Goal: Task Accomplishment & Management: Manage account settings

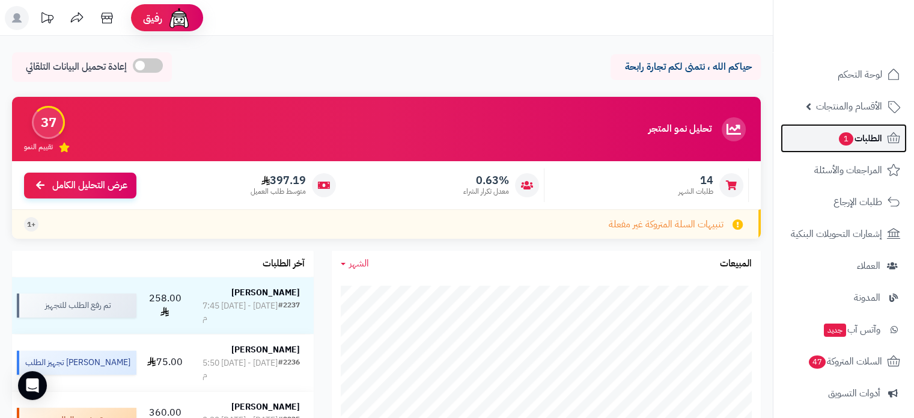
click at [854, 136] on span "الطلبات 1" at bounding box center [859, 138] width 44 height 17
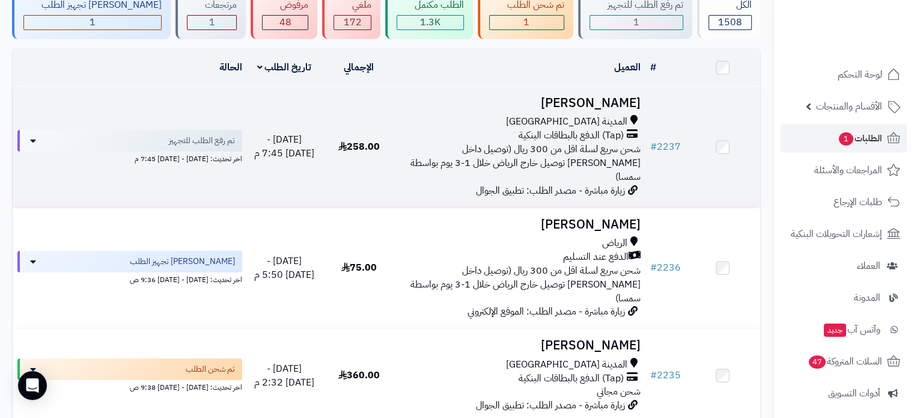
scroll to position [120, 0]
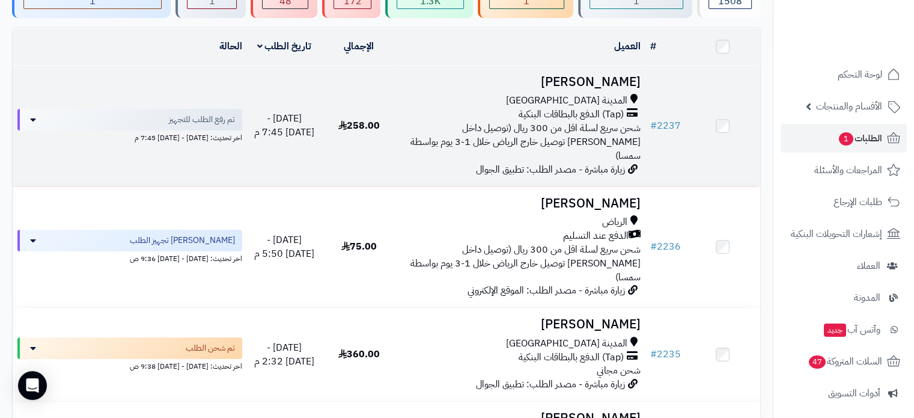
click at [519, 134] on span "شحن سريع لسلة اقل من 300 ريال (توصيل داخل [PERSON_NAME] توصيل خارج الرياض خلال …" at bounding box center [525, 142] width 230 height 42
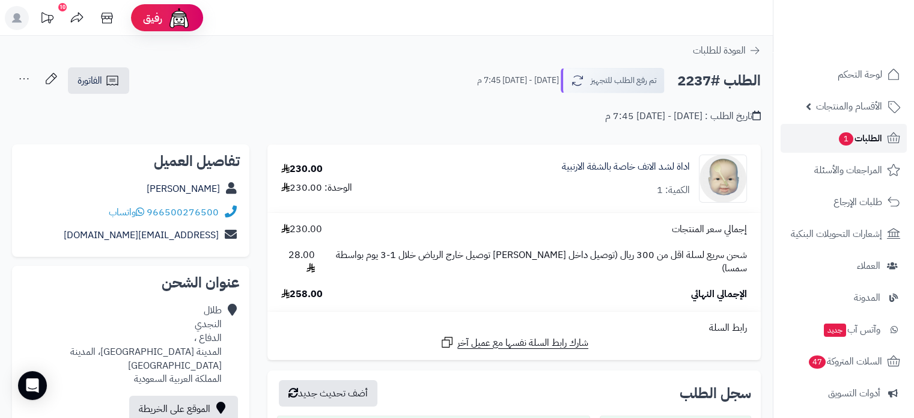
click at [855, 137] on span "الطلبات 1" at bounding box center [859, 138] width 44 height 17
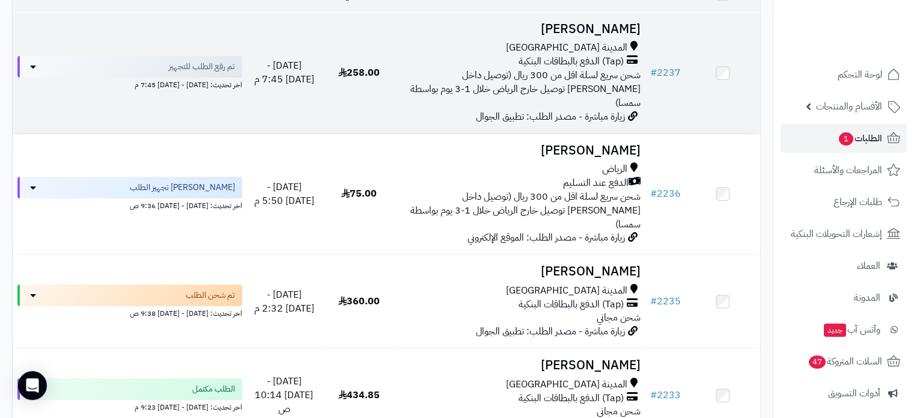
scroll to position [180, 0]
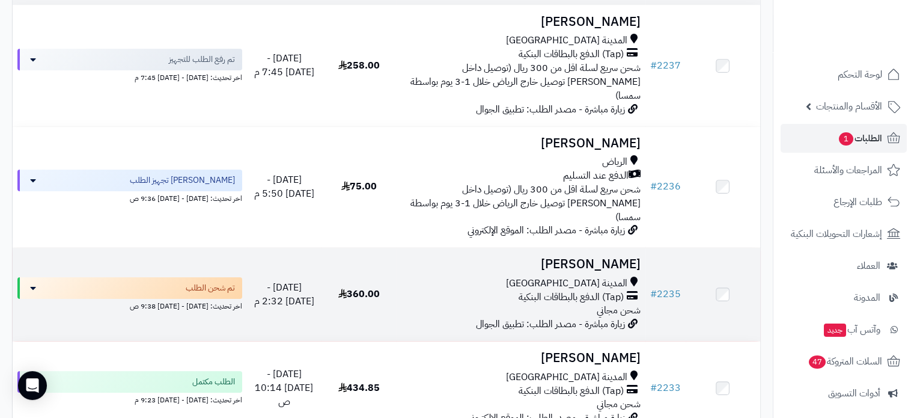
click at [566, 276] on div "المدينة المنورة" at bounding box center [520, 283] width 239 height 14
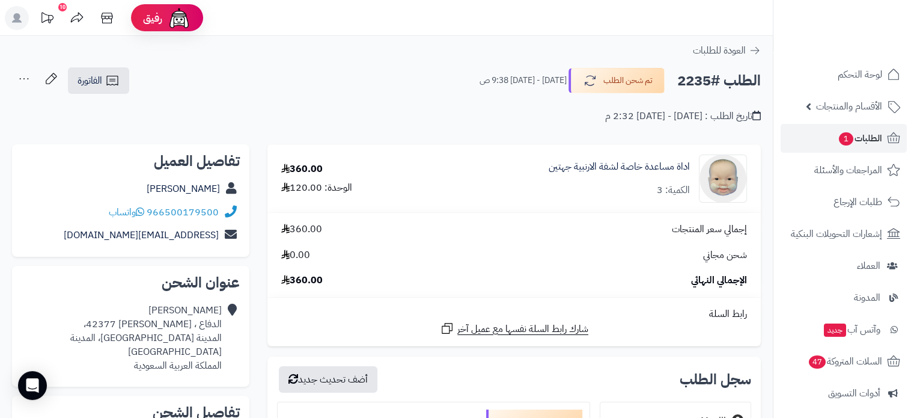
scroll to position [60, 0]
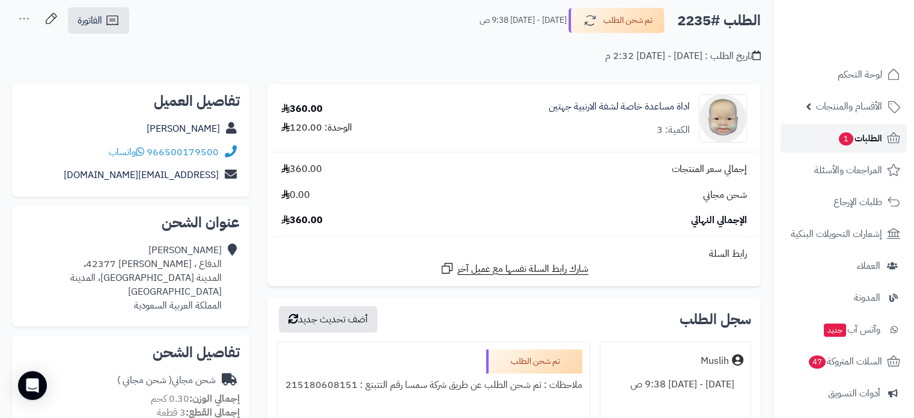
click at [854, 142] on span "الطلبات 1" at bounding box center [859, 138] width 44 height 17
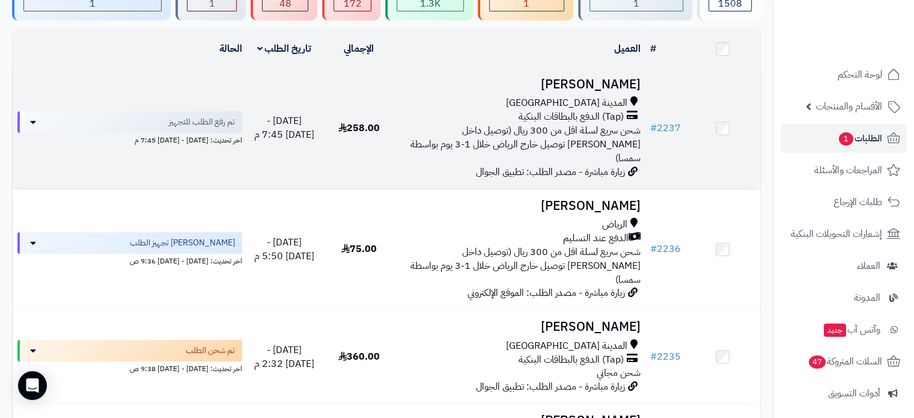
scroll to position [120, 0]
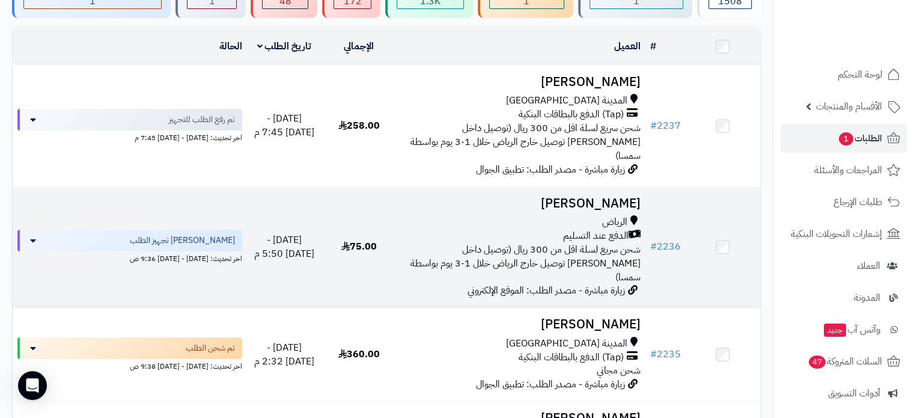
click at [565, 229] on span "الدفع عند التسليم" at bounding box center [595, 236] width 65 height 14
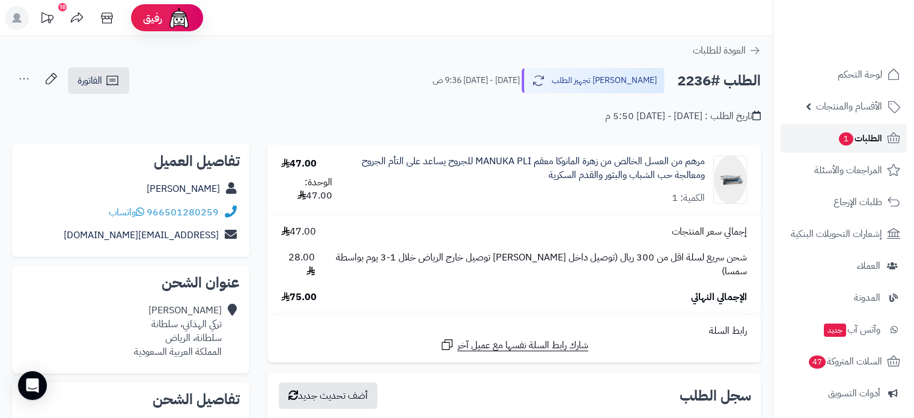
click at [849, 138] on span "1" at bounding box center [846, 138] width 14 height 13
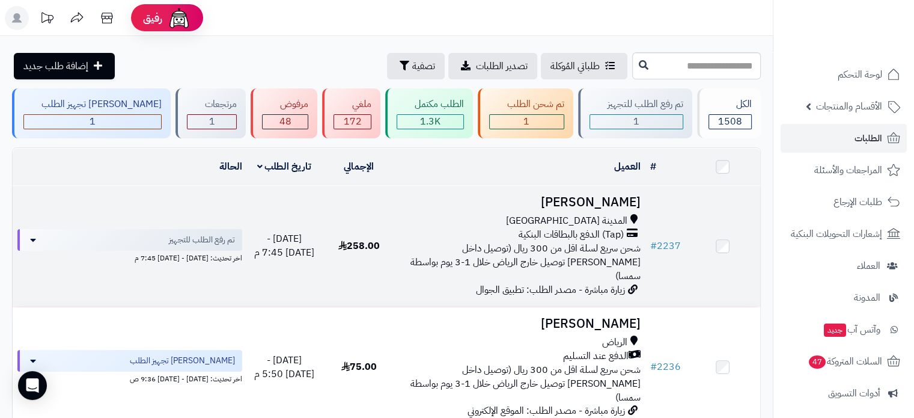
click at [595, 239] on span "(Tap) الدفع بالبطاقات البنكية" at bounding box center [570, 235] width 105 height 14
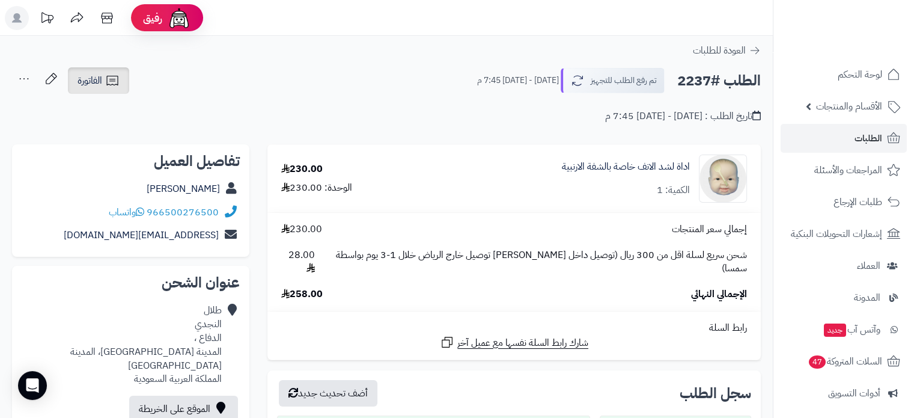
click at [96, 81] on span "الفاتورة" at bounding box center [89, 80] width 25 height 14
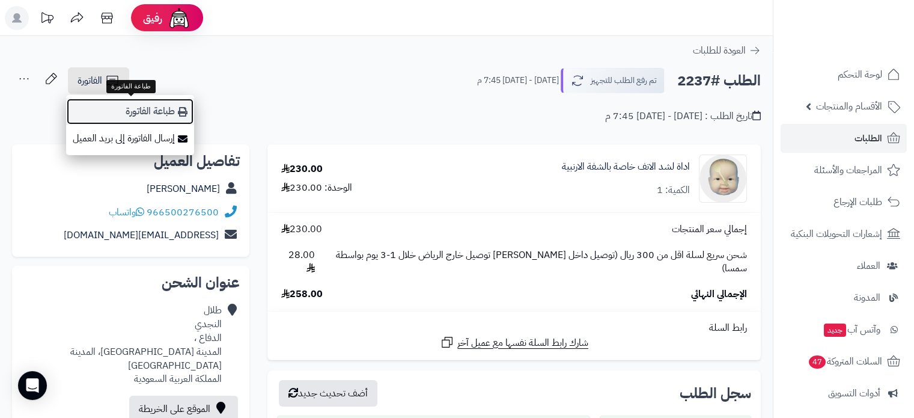
click at [163, 111] on link "طباعة الفاتورة" at bounding box center [130, 111] width 128 height 27
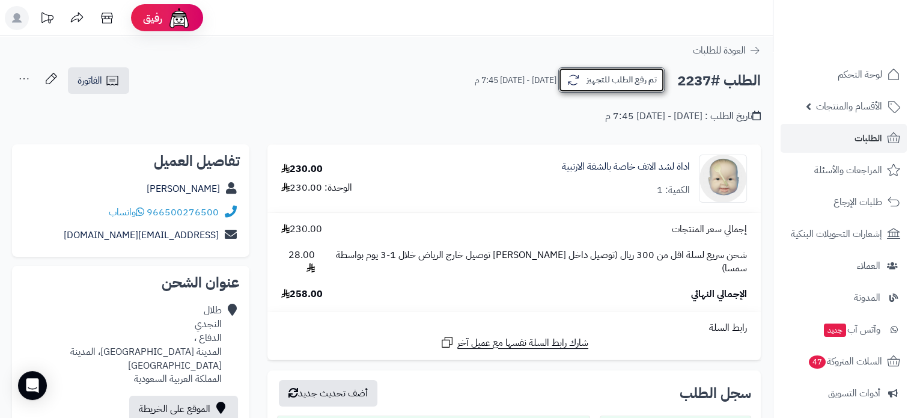
click at [610, 78] on button "تم رفع الطلب للتجهيز" at bounding box center [611, 79] width 106 height 25
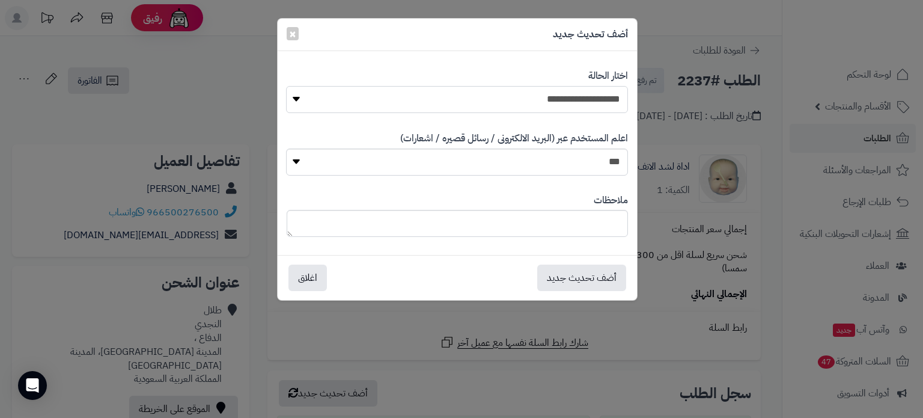
click at [526, 100] on select "**********" at bounding box center [456, 99] width 341 height 27
select select "*"
click at [286, 86] on select "**********" at bounding box center [456, 99] width 341 height 27
click at [584, 226] on textarea at bounding box center [457, 223] width 341 height 27
paste textarea "**********"
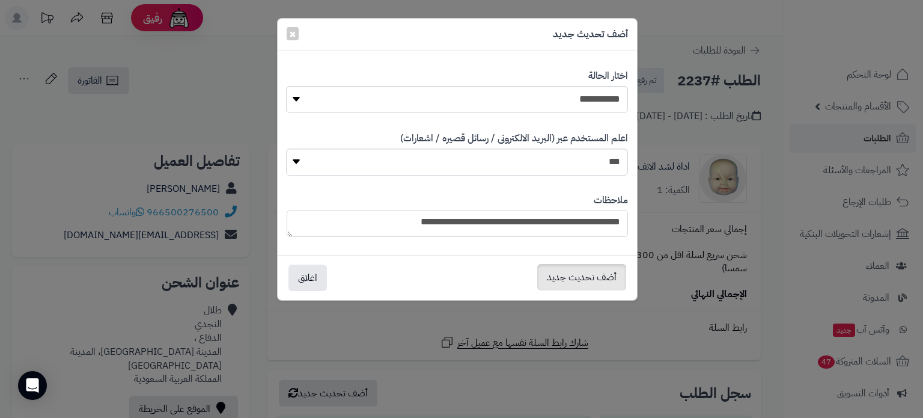
type textarea "**********"
click at [589, 276] on button "أضف تحديث جديد" at bounding box center [581, 277] width 89 height 26
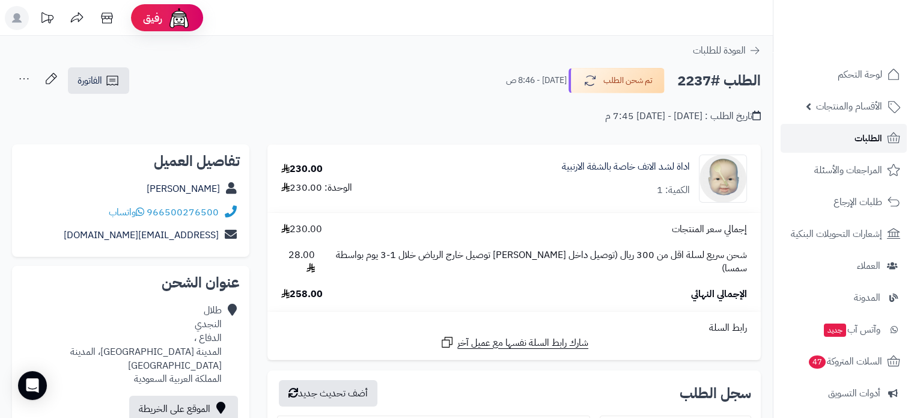
click at [853, 145] on link "الطلبات" at bounding box center [843, 138] width 126 height 29
